Goal: Information Seeking & Learning: Check status

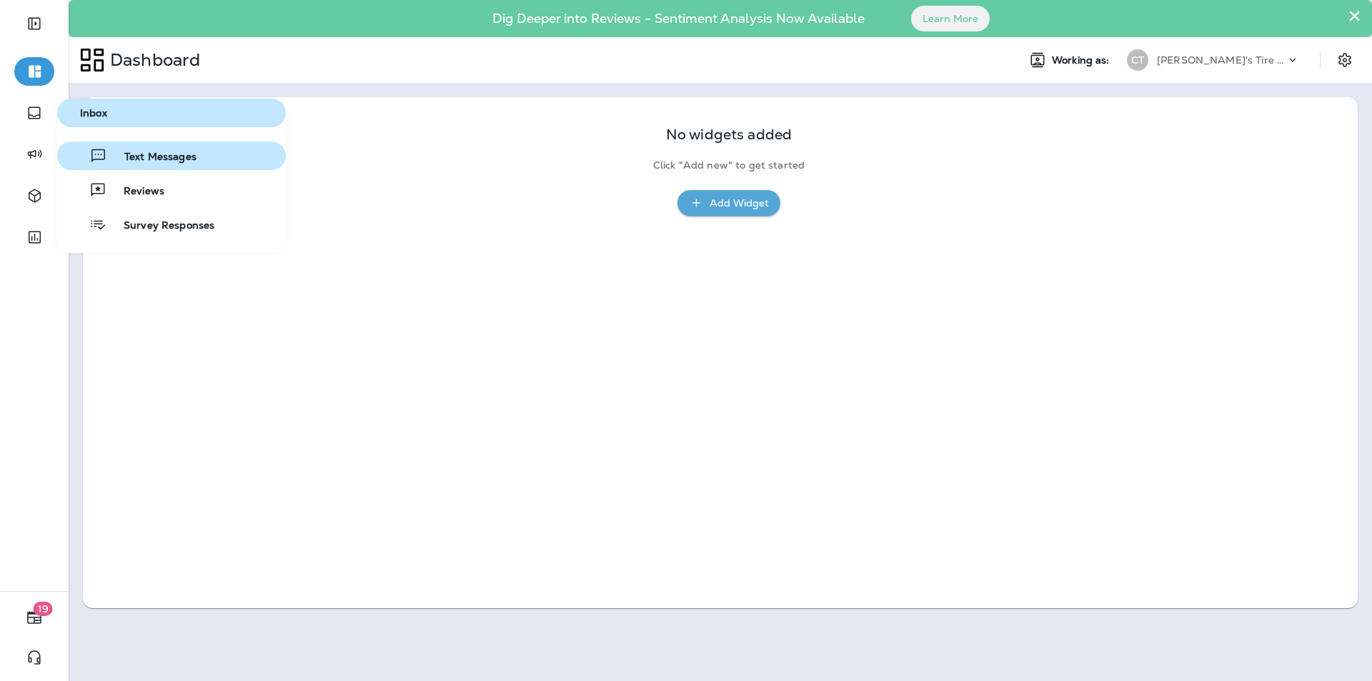
click at [144, 155] on span "Text Messages" at bounding box center [151, 158] width 89 height 14
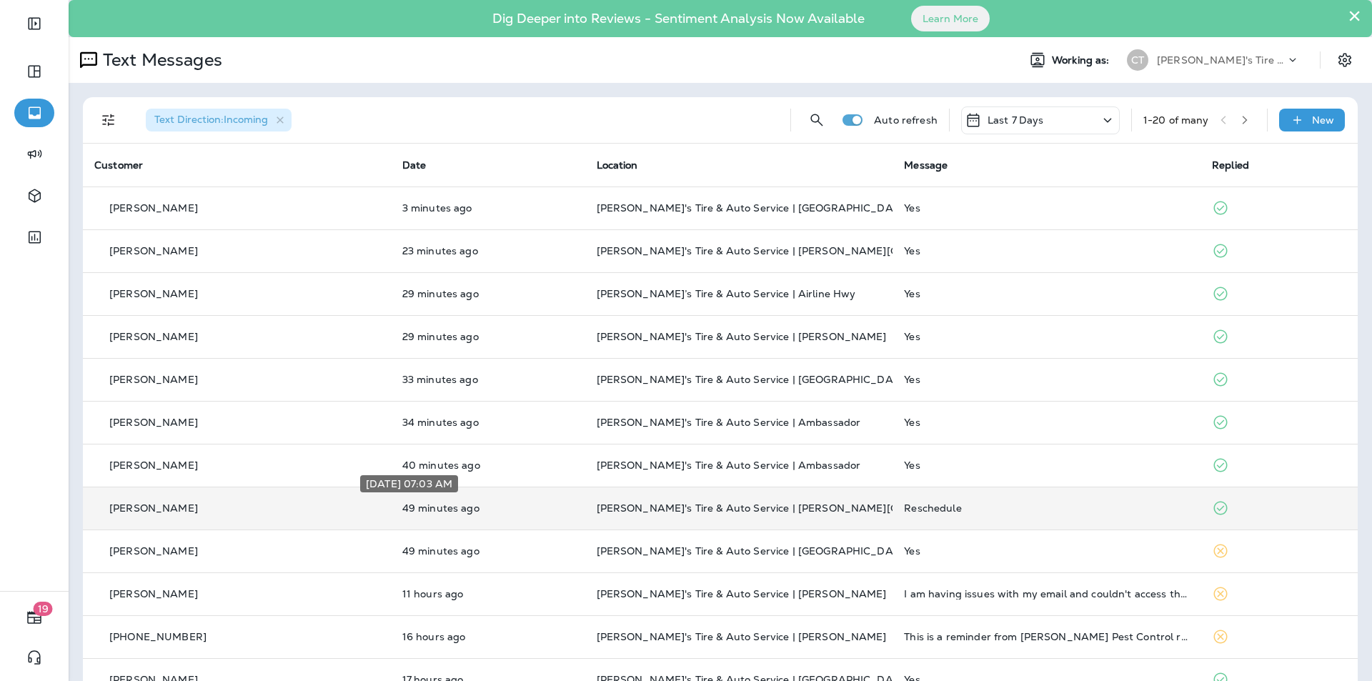
click at [480, 503] on p "49 minutes ago" at bounding box center [488, 508] width 172 height 11
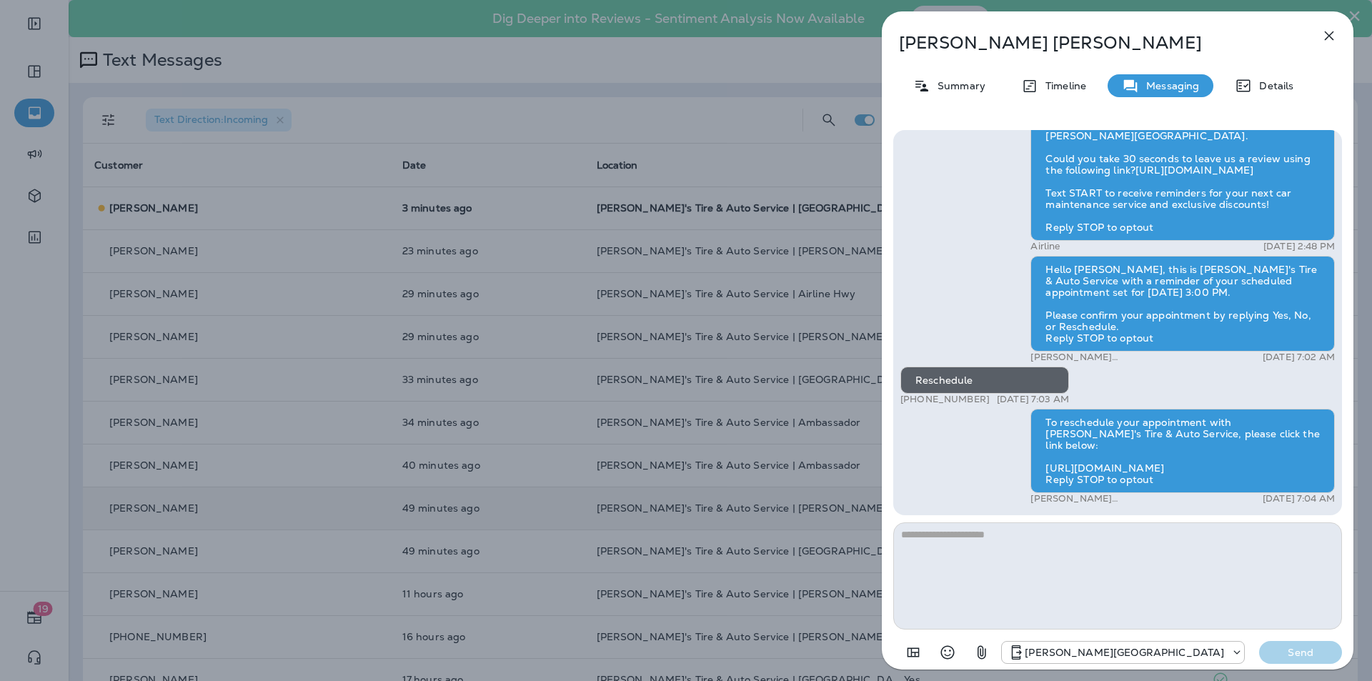
click at [721, 34] on icon "button" at bounding box center [1329, 35] width 17 height 17
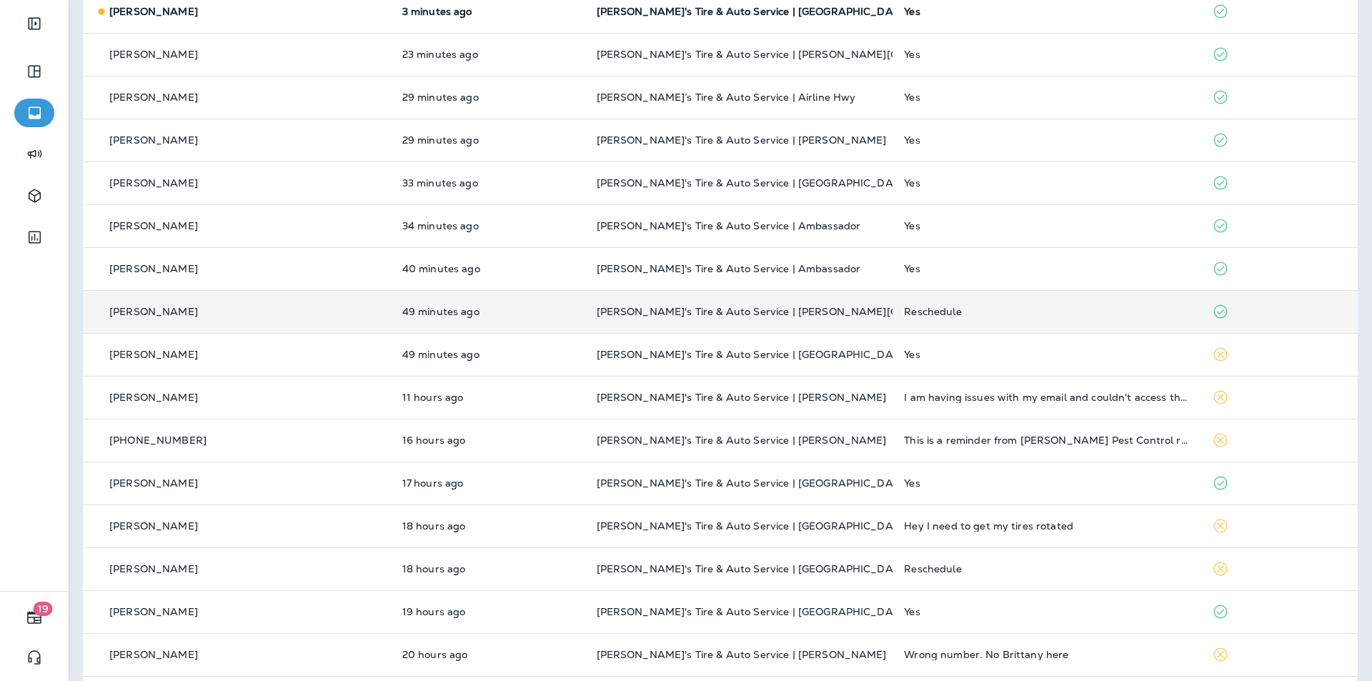
scroll to position [214, 0]
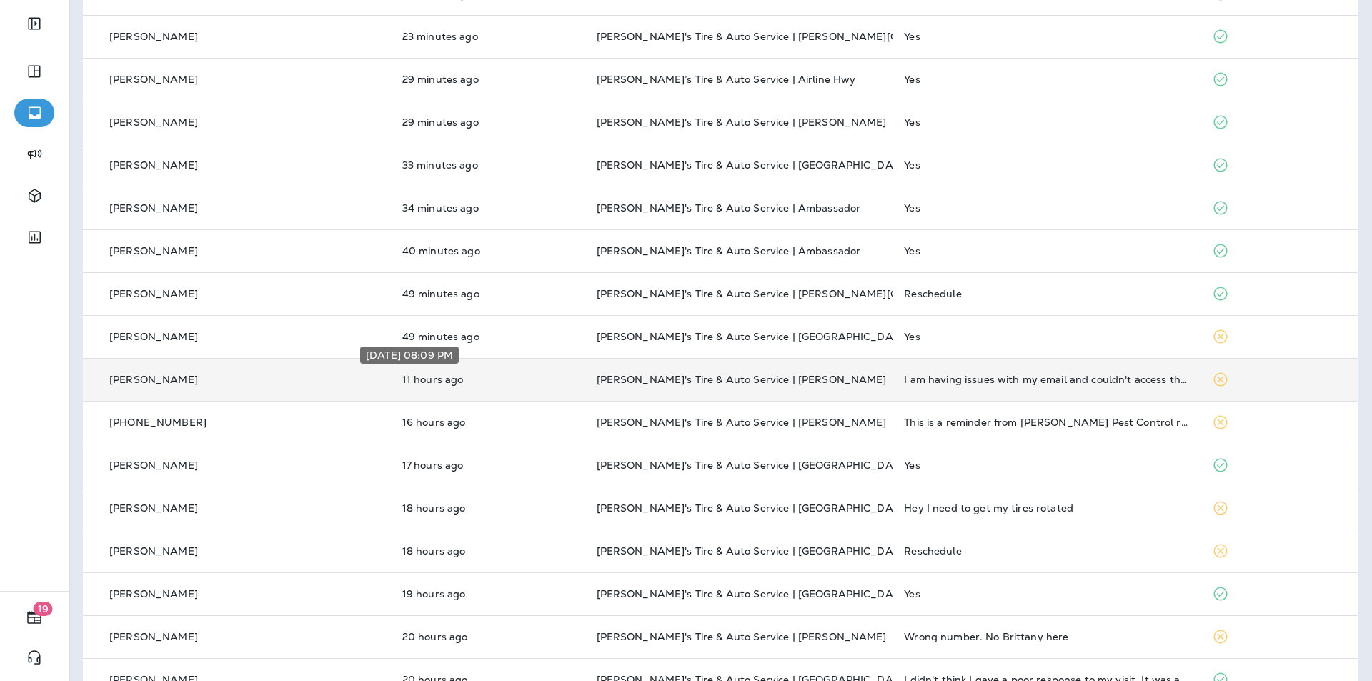
click at [482, 381] on p "11 hours ago" at bounding box center [488, 379] width 172 height 11
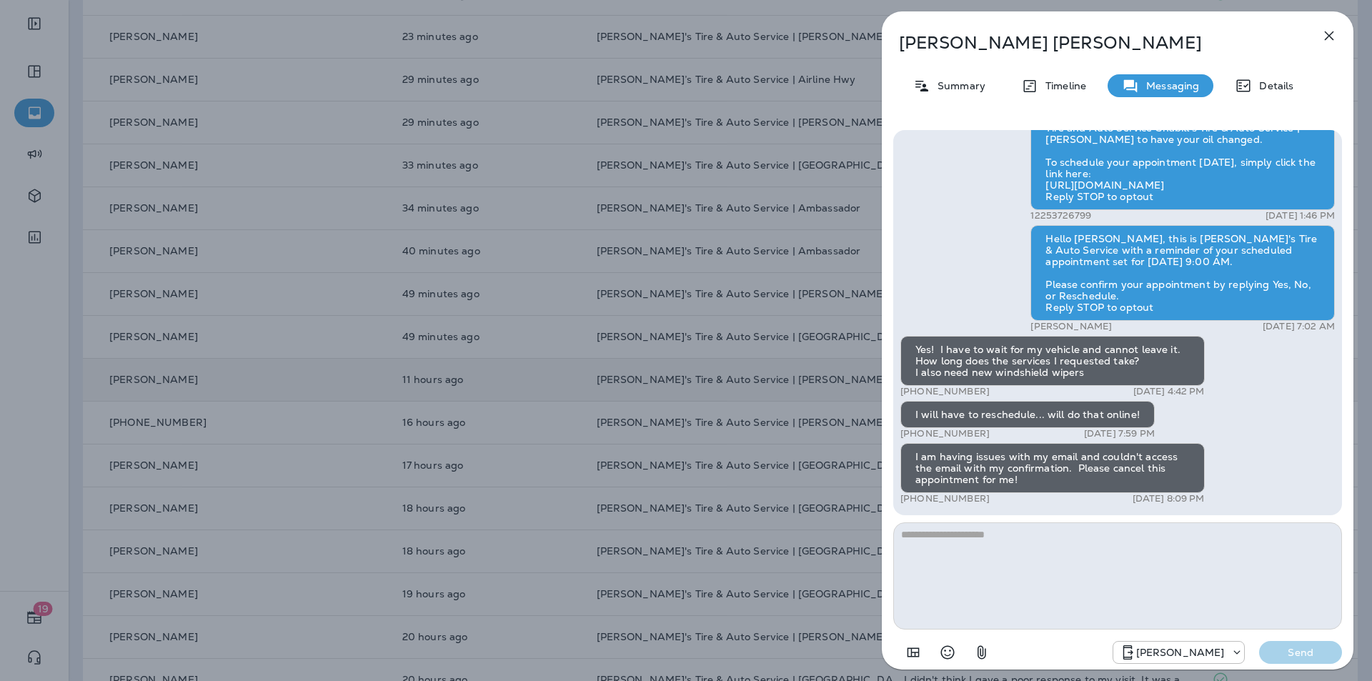
click at [721, 33] on icon "button" at bounding box center [1329, 35] width 9 height 9
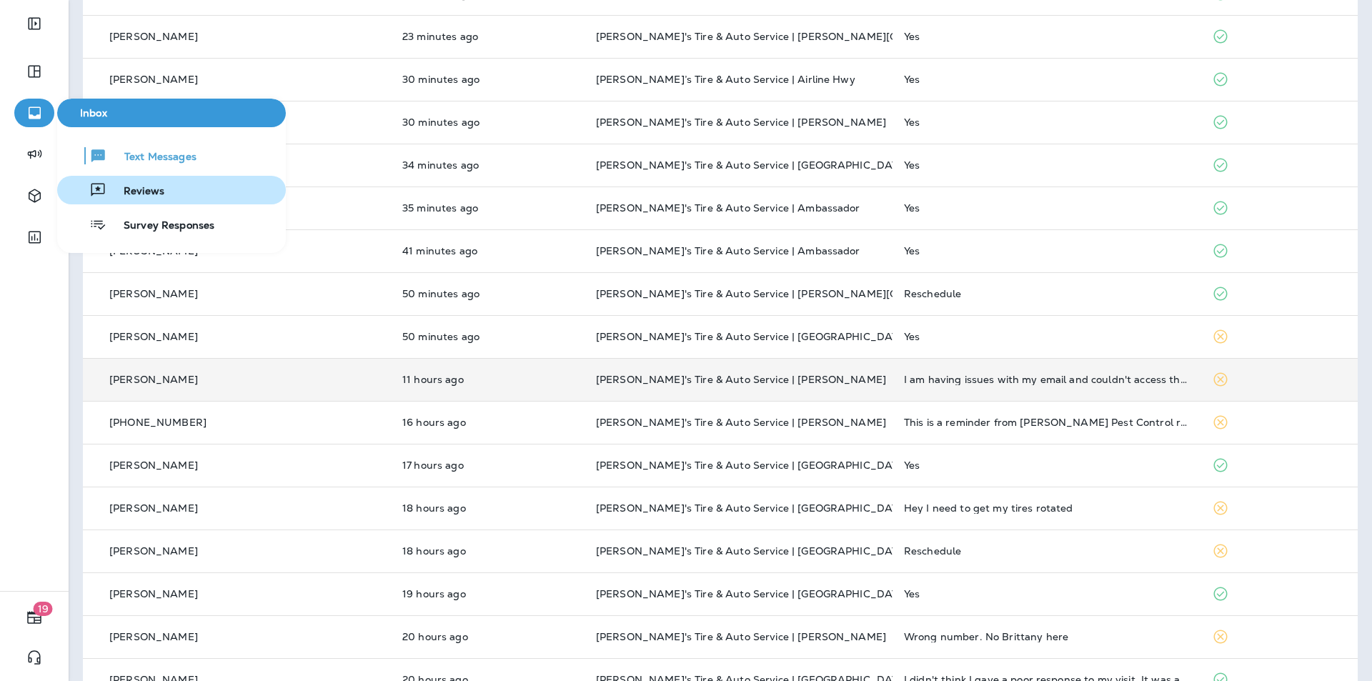
click at [146, 191] on span "Reviews" at bounding box center [136, 192] width 58 height 14
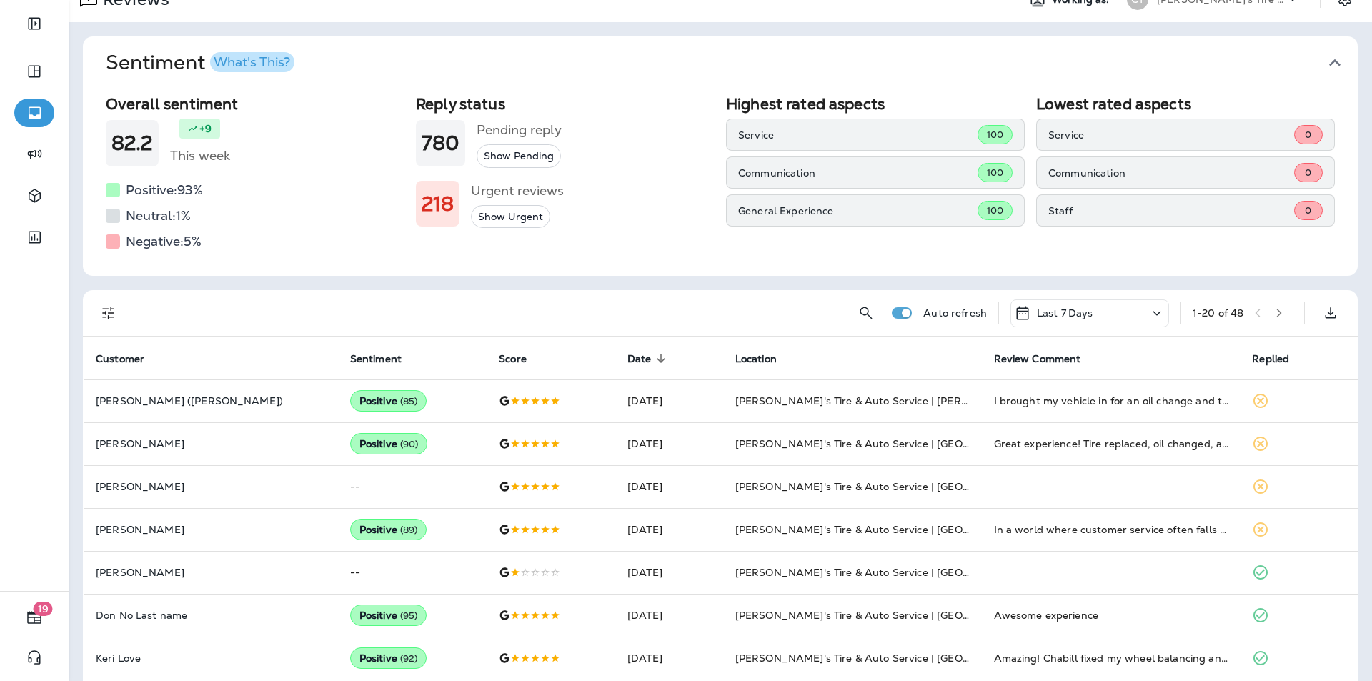
scroll to position [143, 0]
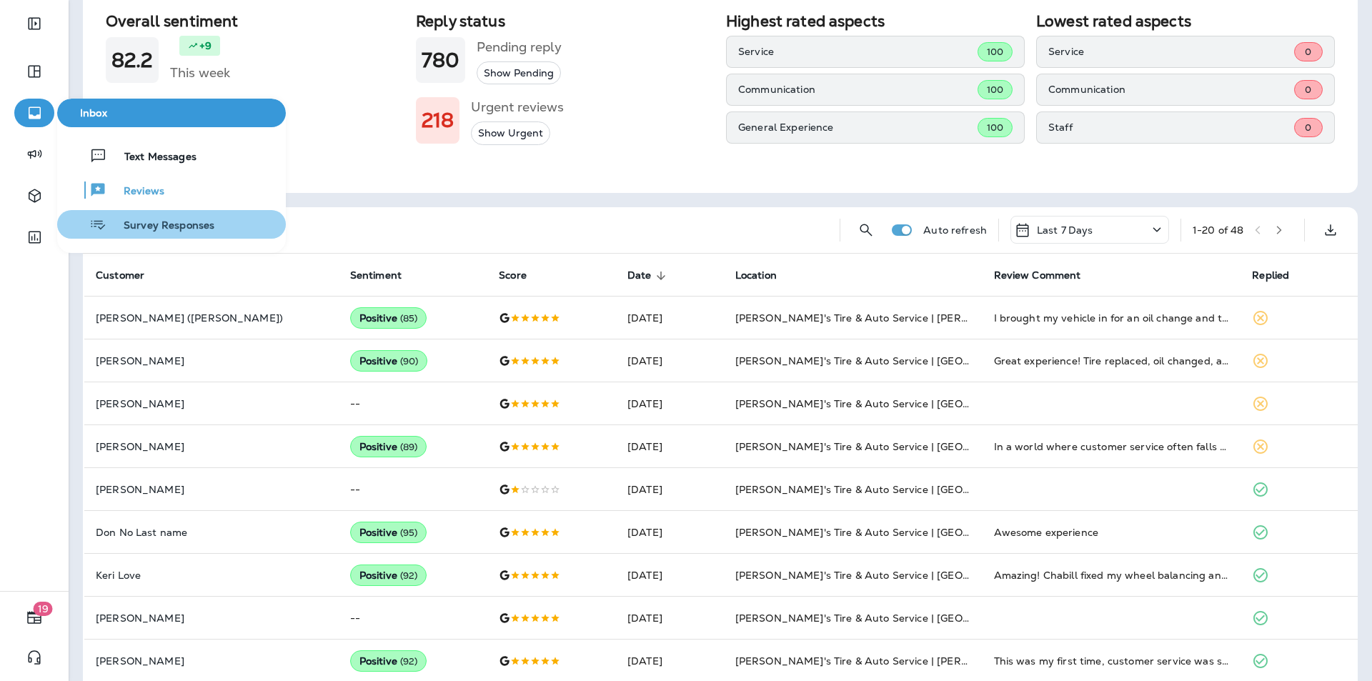
click at [157, 226] on span "Survey Responses" at bounding box center [161, 226] width 108 height 14
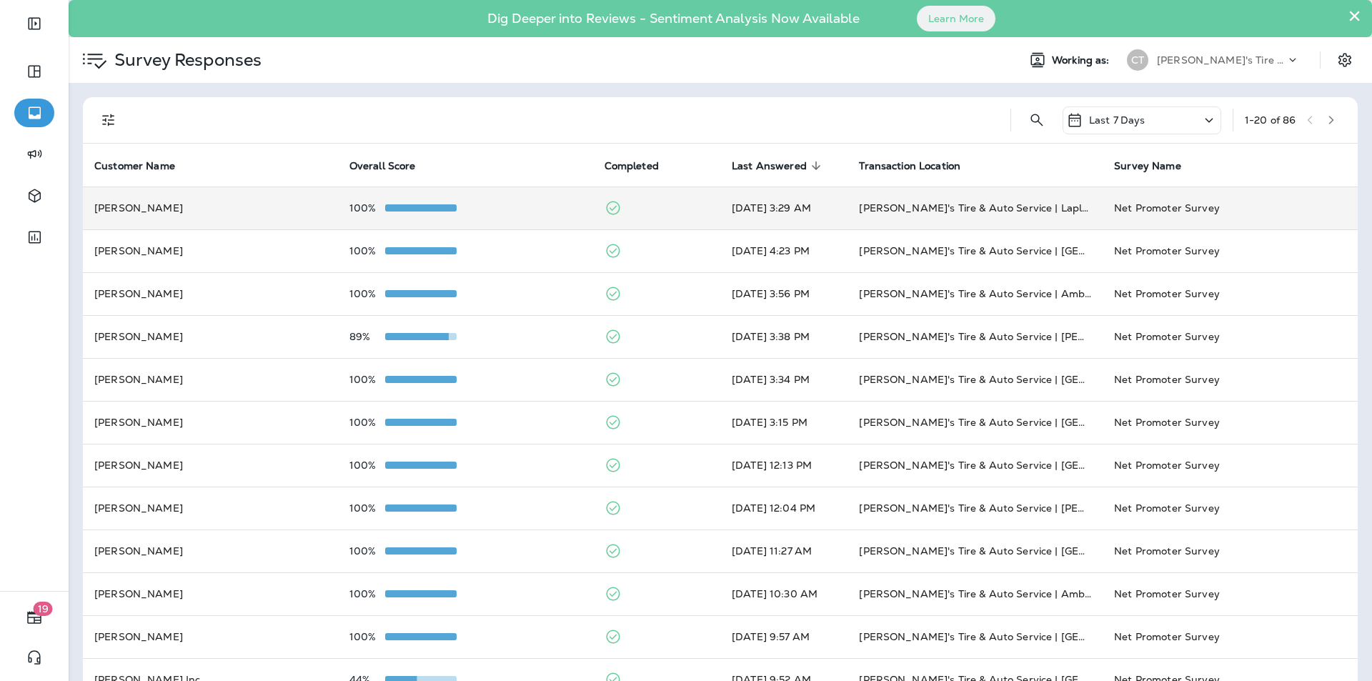
click at [521, 203] on div "100%" at bounding box center [466, 207] width 232 height 11
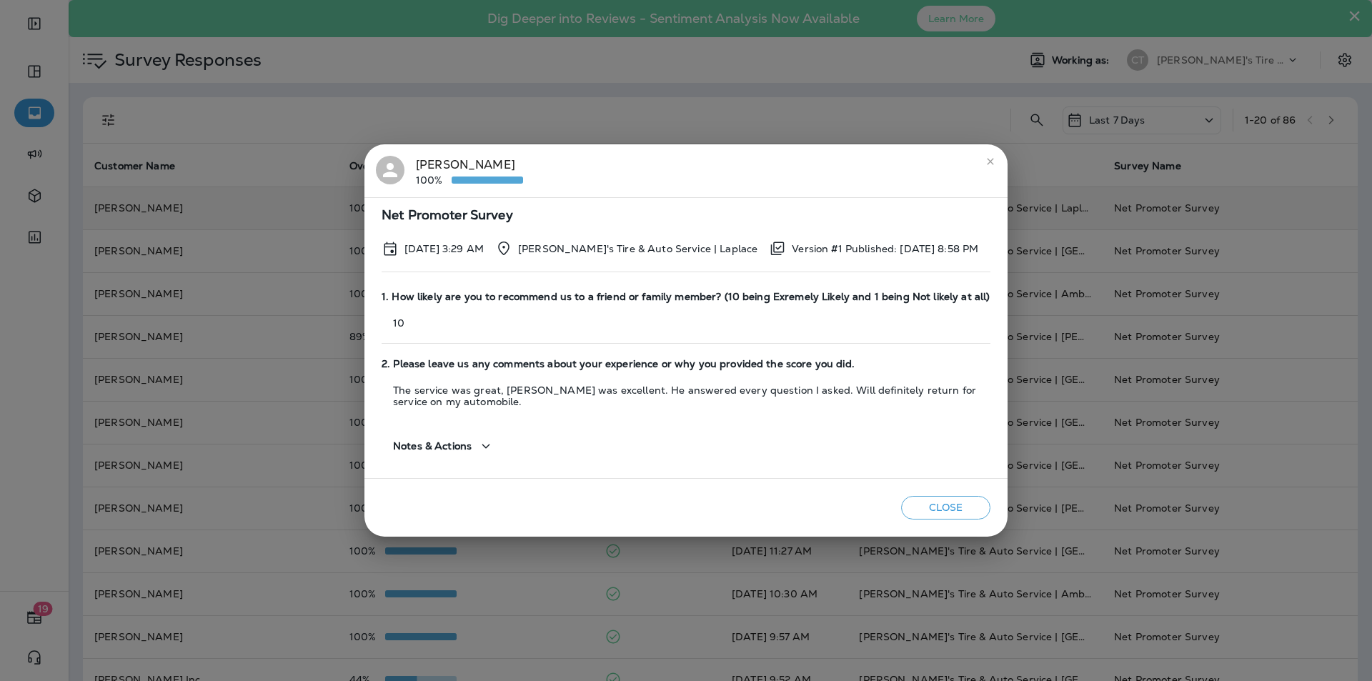
click at [721, 159] on icon "close" at bounding box center [990, 161] width 11 height 11
